Goal: Task Accomplishment & Management: Use online tool/utility

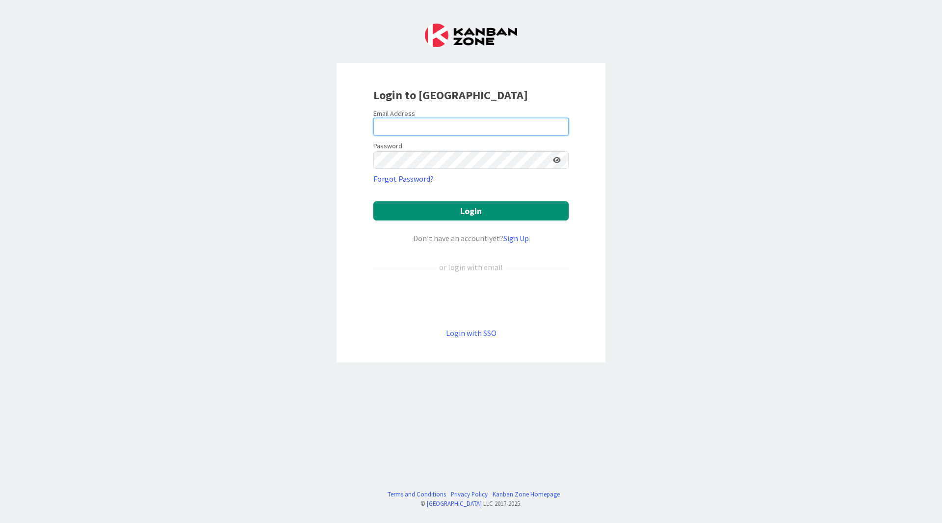
click at [414, 127] on input "email" at bounding box center [470, 127] width 195 height 18
type input "[PERSON_NAME][EMAIL_ADDRESS][DOMAIN_NAME]"
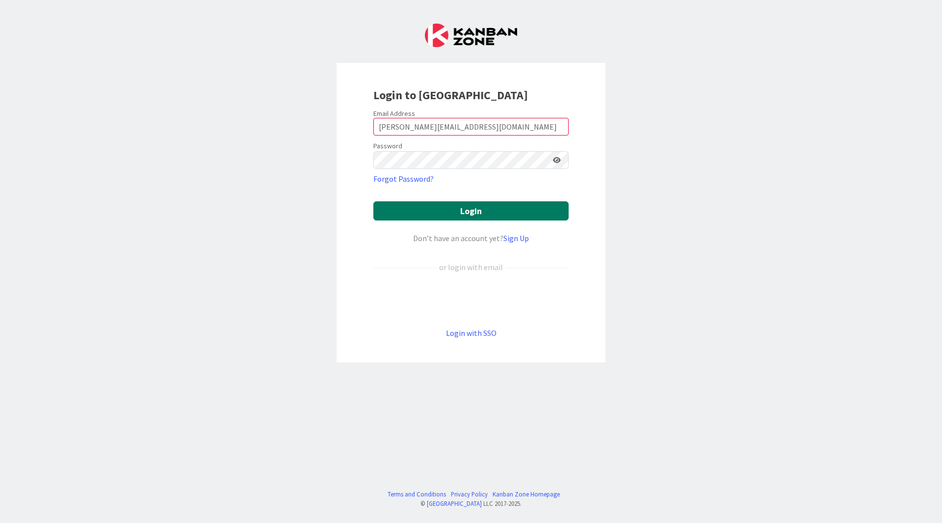
click at [458, 208] on button "Login" at bounding box center [470, 210] width 195 height 19
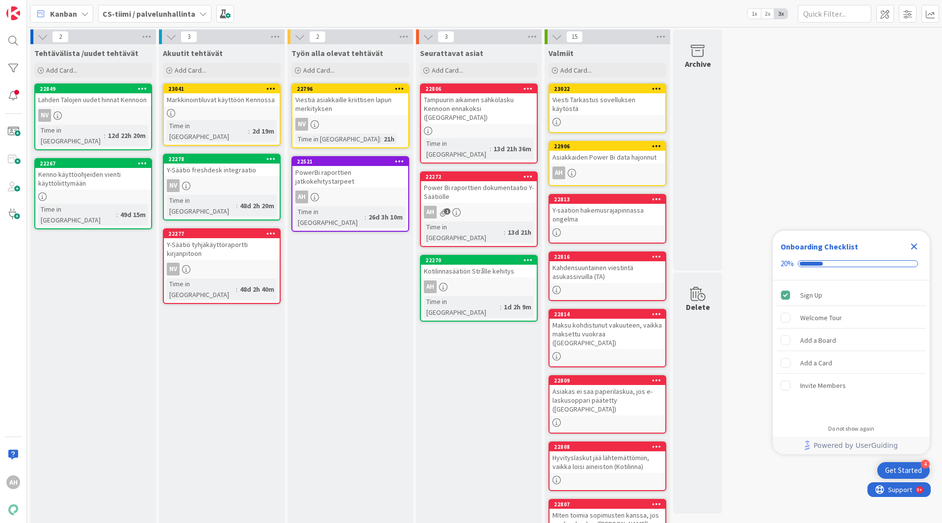
click at [916, 244] on icon "Close Checklist" at bounding box center [914, 246] width 6 height 6
click at [68, 70] on span "Add Card..." at bounding box center [61, 70] width 31 height 9
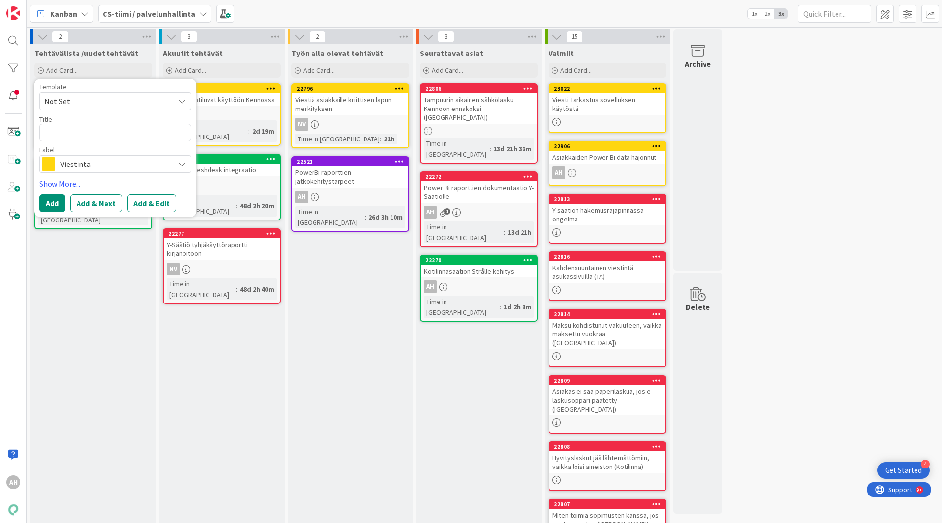
click at [183, 165] on icon at bounding box center [182, 164] width 8 height 8
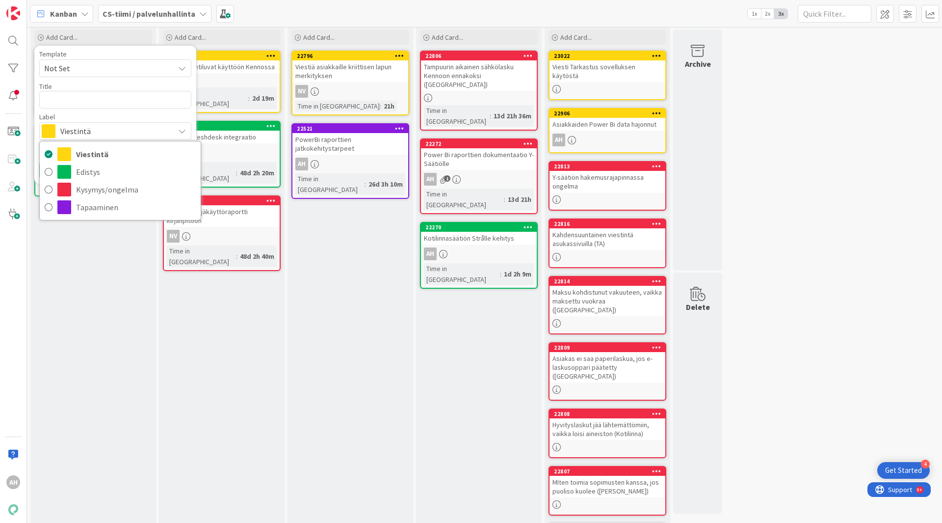
scroll to position [49, 0]
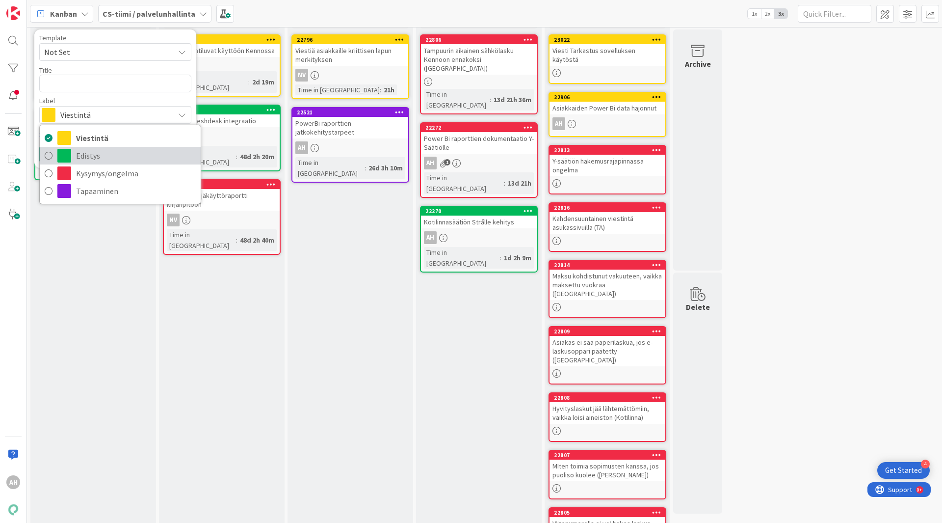
click at [49, 155] on icon at bounding box center [49, 155] width 8 height 15
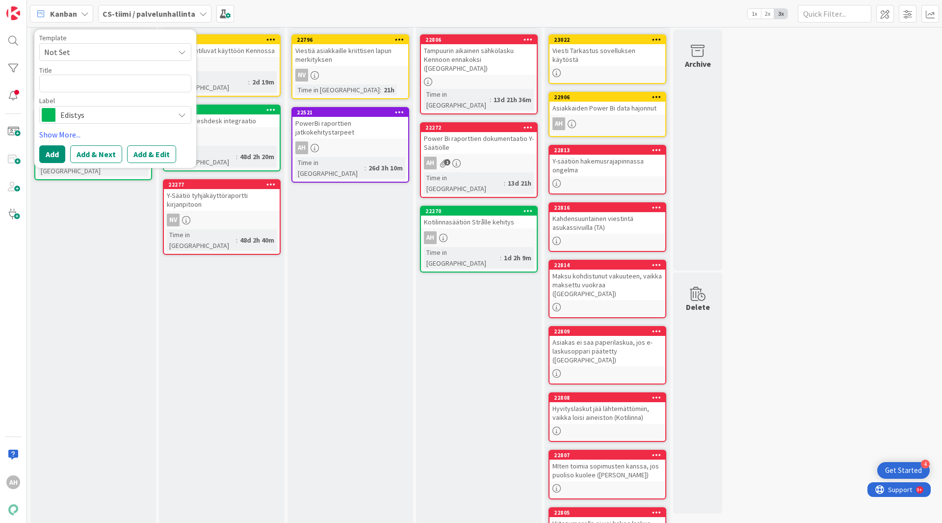
click at [97, 55] on span "Not Set" at bounding box center [105, 52] width 123 height 13
click at [86, 82] on textarea at bounding box center [115, 84] width 152 height 18
type textarea "x"
type textarea "W"
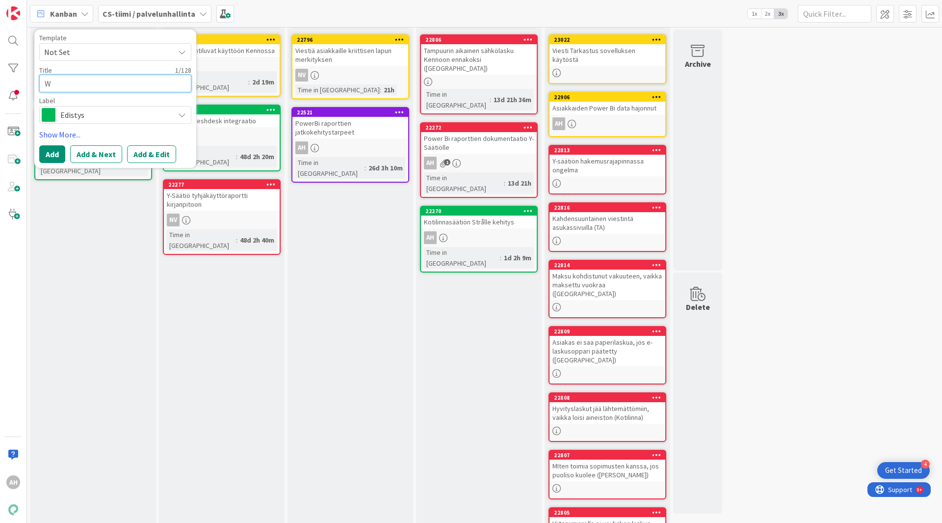
type textarea "x"
type textarea "Wo"
type textarea "x"
type textarea "Wor"
type textarea "x"
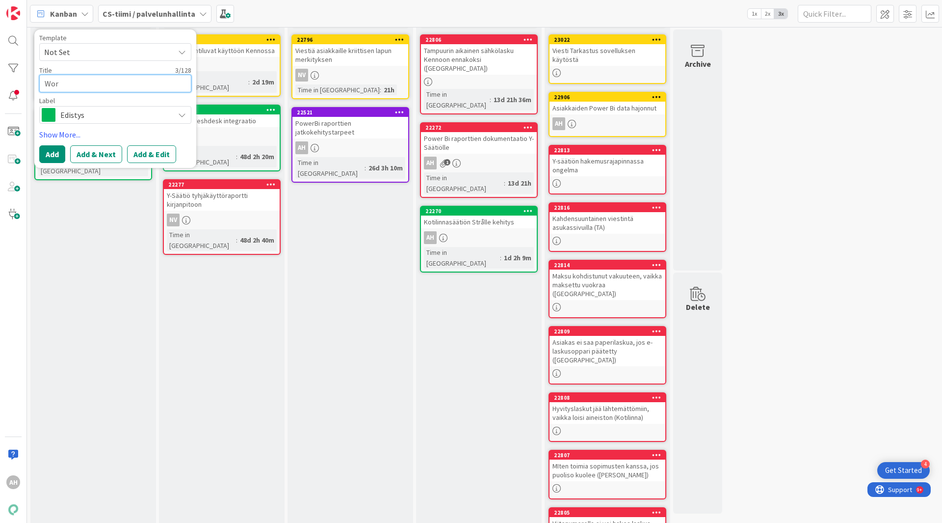
type textarea "Work"
type textarea "x"
type textarea "Works"
type textarea "x"
type textarea "Worksh"
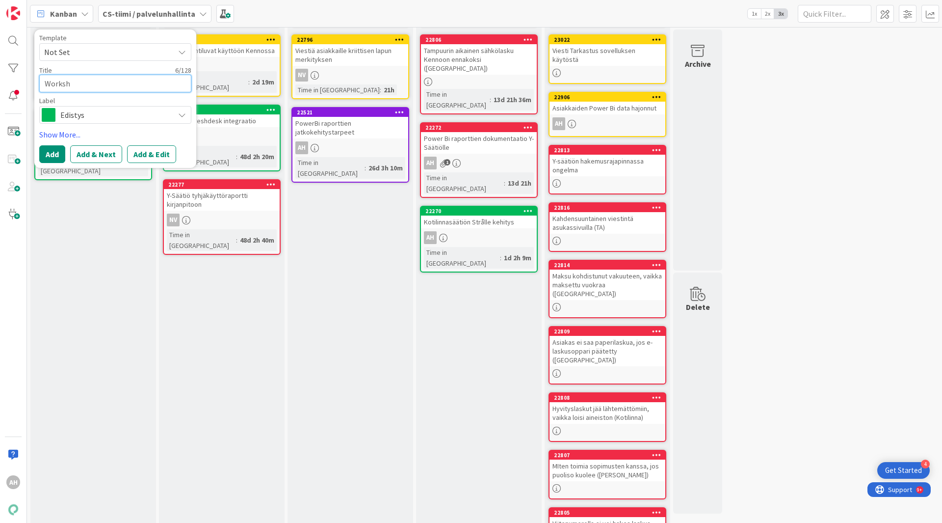
type textarea "x"
type textarea "Worksho"
type textarea "x"
type textarea "Workshop"
type textarea "x"
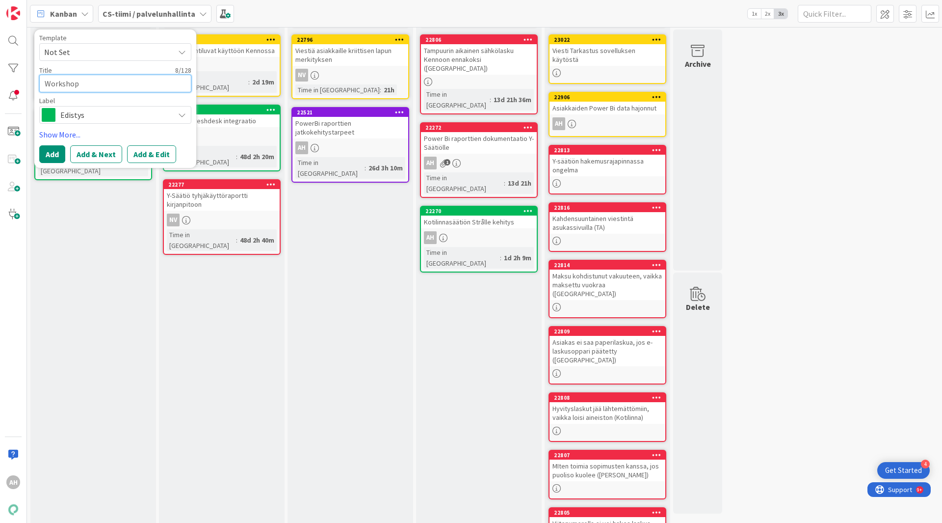
type textarea "Workshopi"
type textarea "x"
type textarea "Workshopis"
type textarea "x"
type textarea "Workshopist"
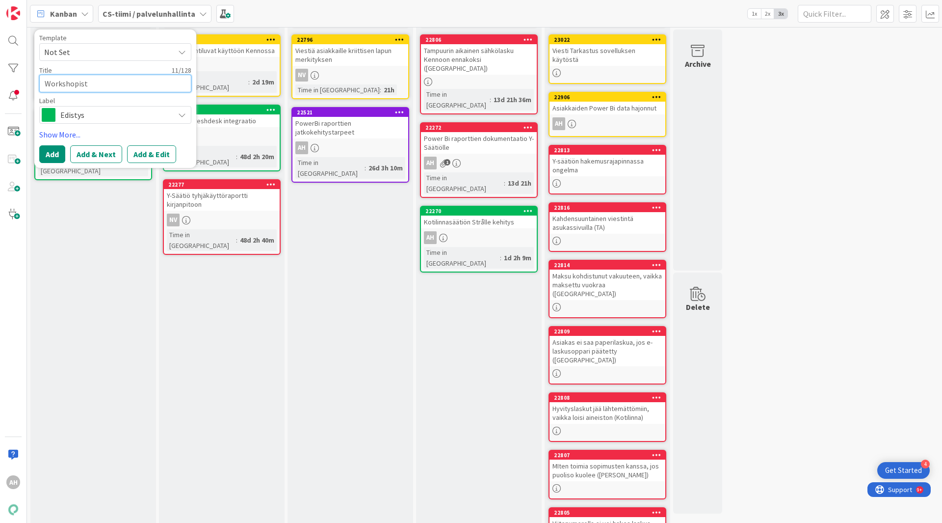
type textarea "x"
type textarea "Workshopista"
type textarea "x"
type textarea "Workshopista"
type textarea "x"
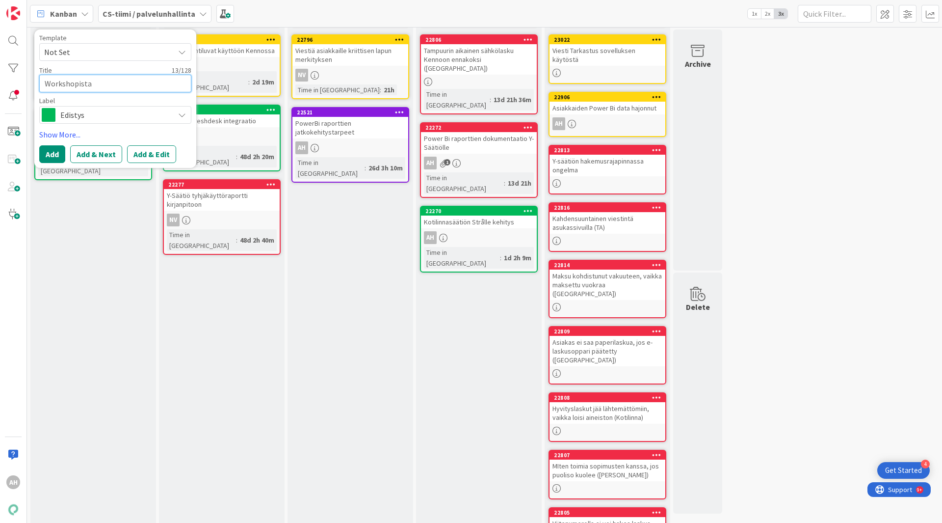
type textarea "Workshopista n"
type textarea "x"
type textarea "Workshopista no"
type textarea "x"
type textarea "Workshopista nou"
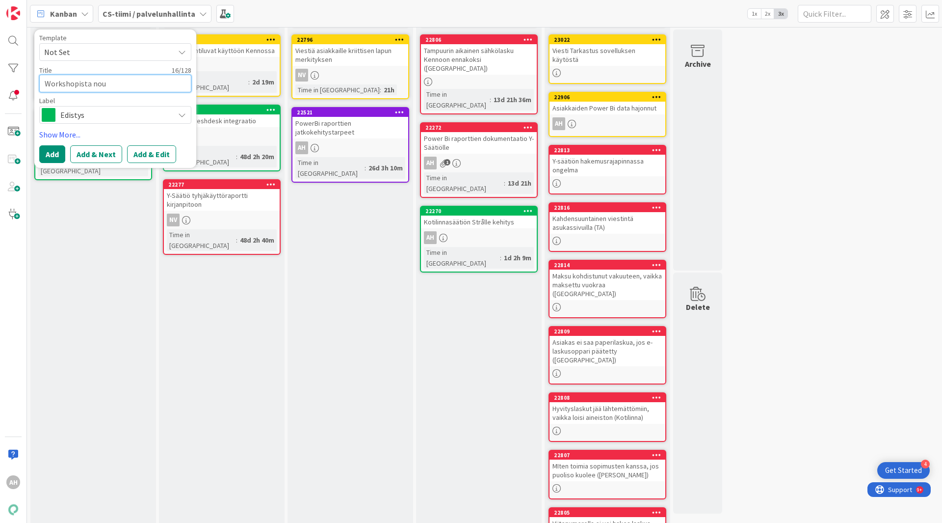
type textarea "x"
type textarea "Workshopista nous"
type textarea "x"
type textarea "Workshopista nouss"
type textarea "x"
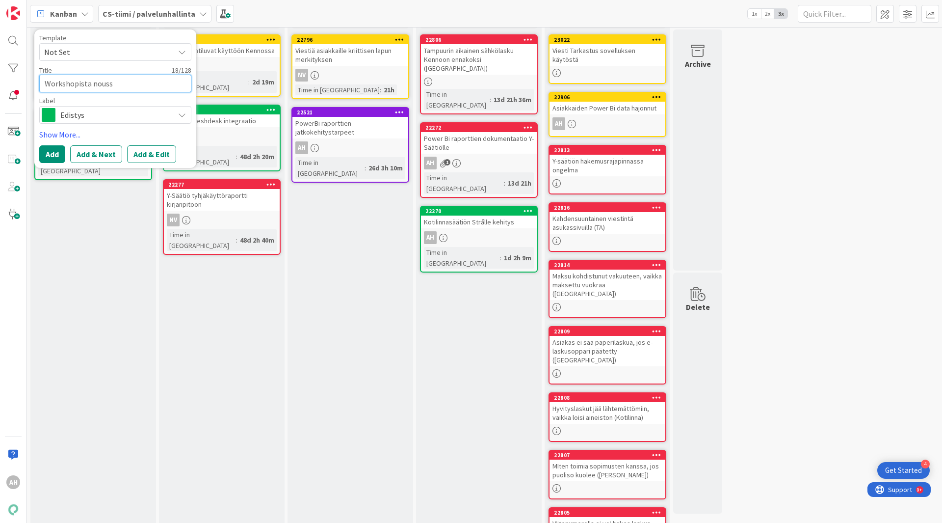
type textarea "Workshopista nousse"
type textarea "x"
type textarea "Workshopista noussee"
type textarea "x"
type textarea "Workshopista nousseet"
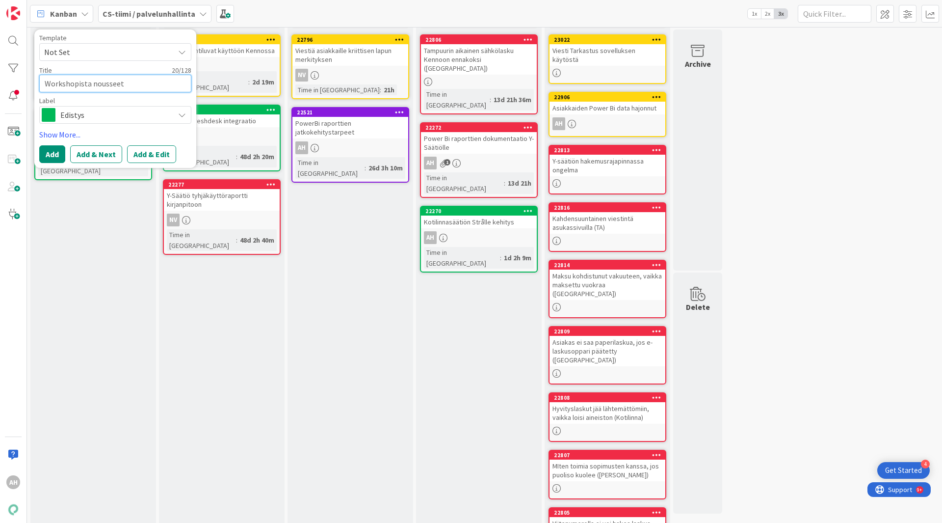
type textarea "x"
type textarea "Workshopista nousseet"
type textarea "x"
type textarea "Workshopista nousseet t"
type textarea "x"
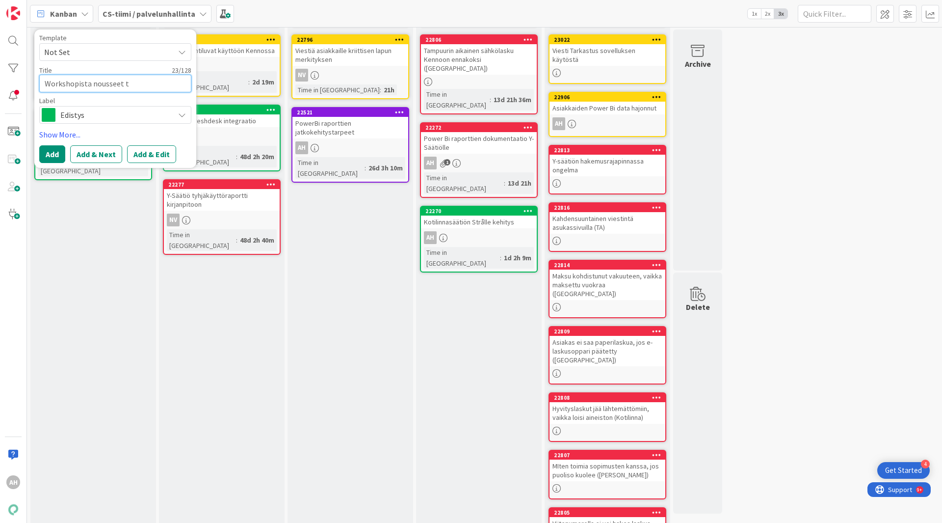
type textarea "Workshopista nousseet to"
type textarea "x"
type textarea "Workshopista nousseet to"
type textarea "x"
type textarea "Workshopista nousseet to d"
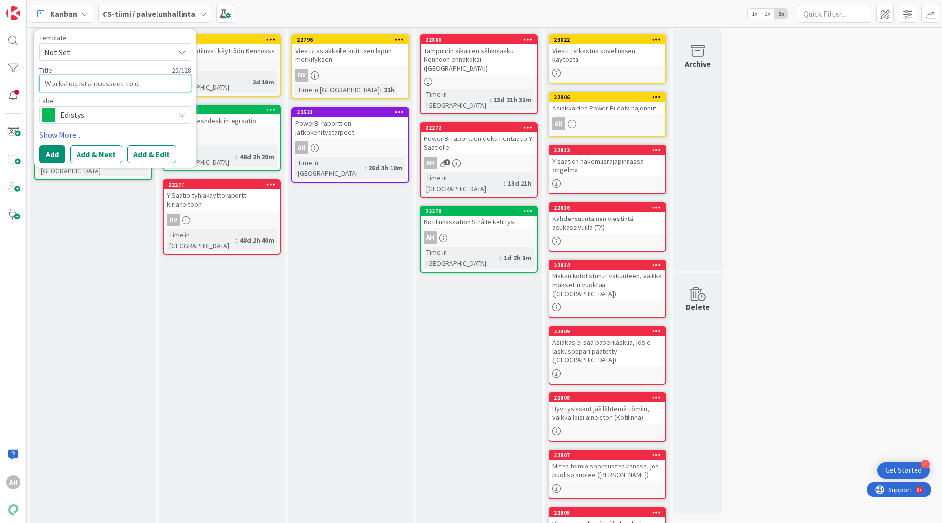
type textarea "x"
type textarea "Workshopista nousseet to do"
type textarea "x"
type textarea "Workshopista nousseet to do:"
type textarea "x"
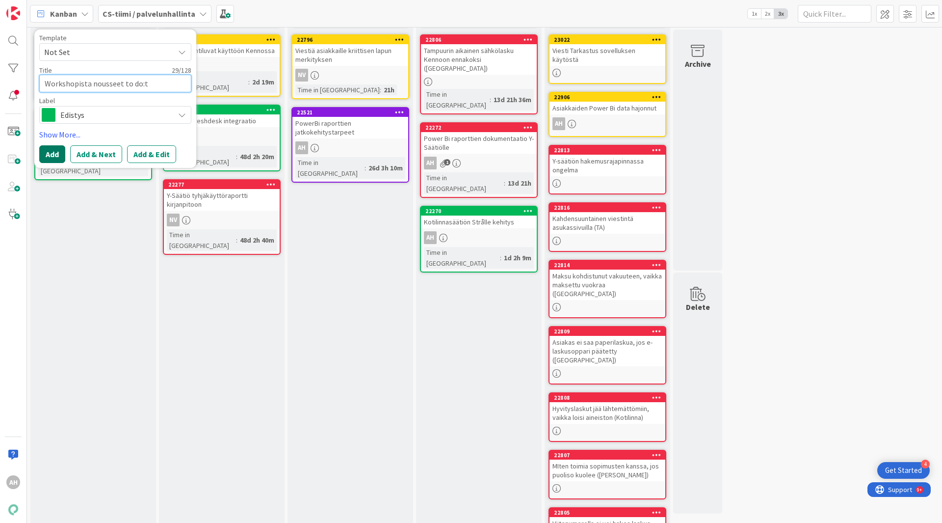
type textarea "Workshopista nousseet to do:t"
click at [54, 154] on button "Add" at bounding box center [52, 154] width 26 height 18
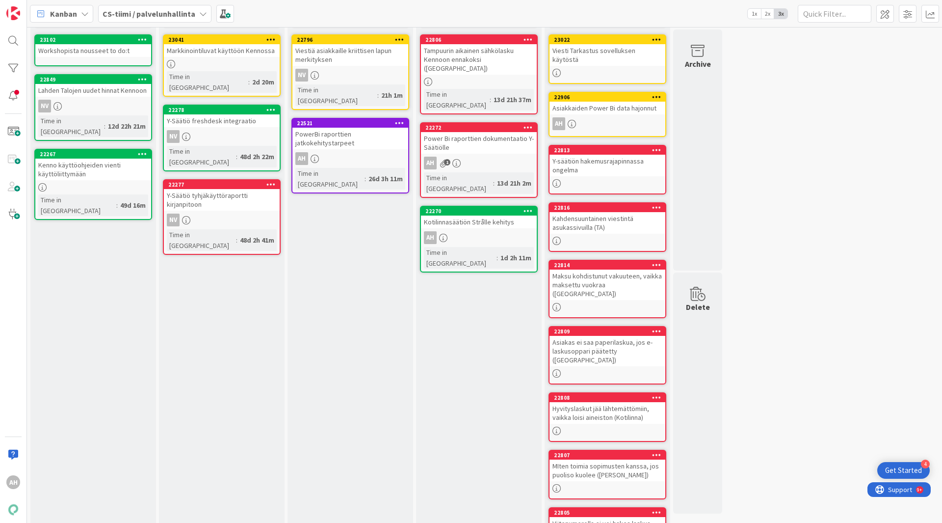
click at [108, 48] on div "Workshopista nousseet to do:t" at bounding box center [93, 50] width 116 height 13
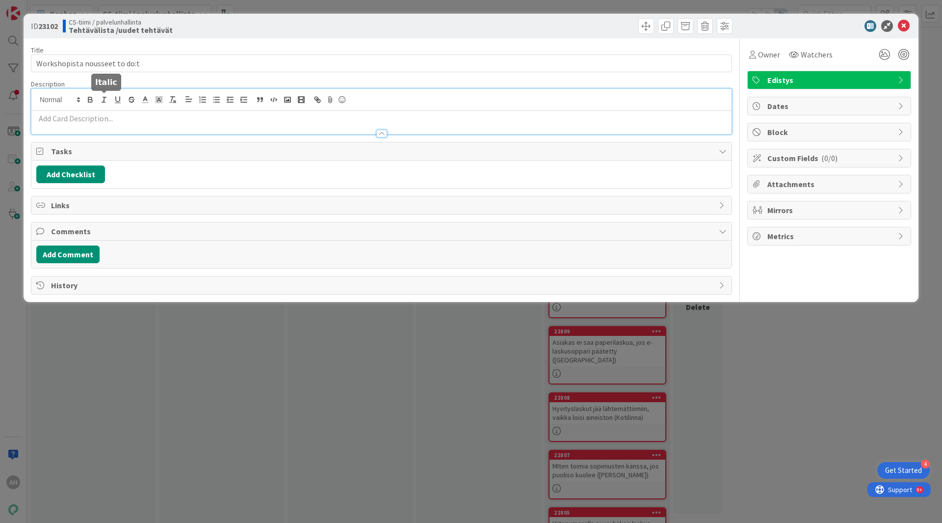
click at [106, 100] on div at bounding box center [381, 111] width 700 height 45
click at [69, 115] on p at bounding box center [381, 118] width 691 height 11
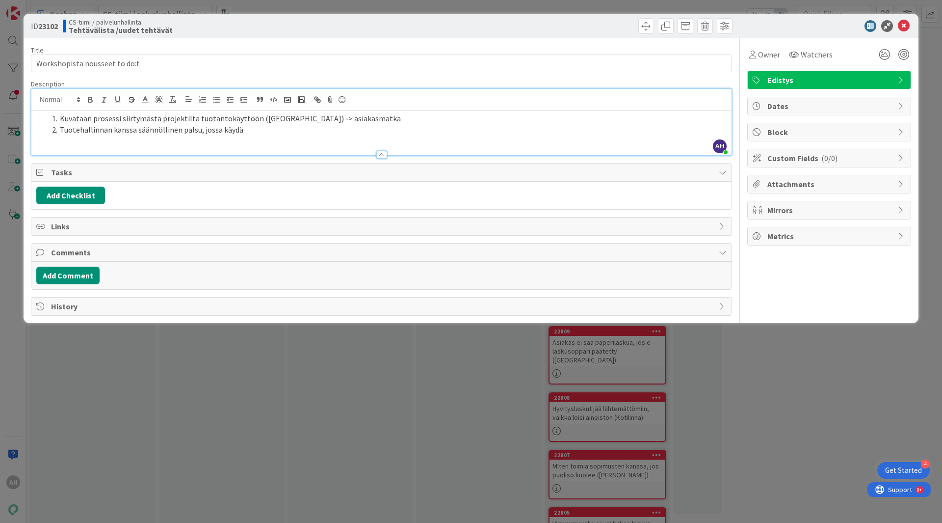
click at [68, 116] on li "Kuvataan prosessi siirtymästä projektilta tuotantokäyttöön ([GEOGRAPHIC_DATA]) …" at bounding box center [387, 118] width 679 height 11
click at [268, 129] on li "Tuotehallinnan kanssa säännöllinen palsu, jossa käydä" at bounding box center [387, 129] width 679 height 11
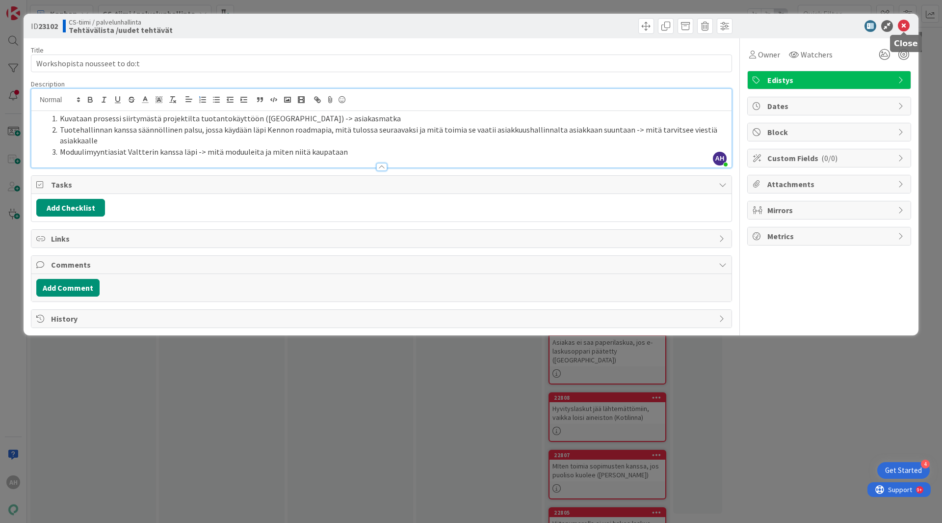
click at [902, 27] on icon at bounding box center [904, 26] width 12 height 12
